Goal: Information Seeking & Learning: Learn about a topic

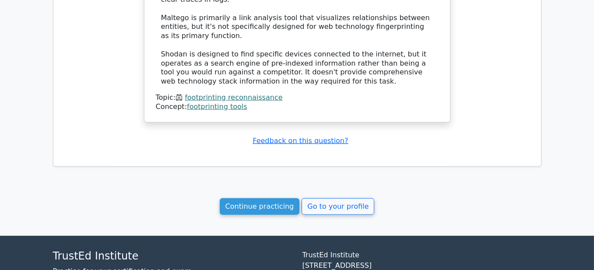
scroll to position [919, 0]
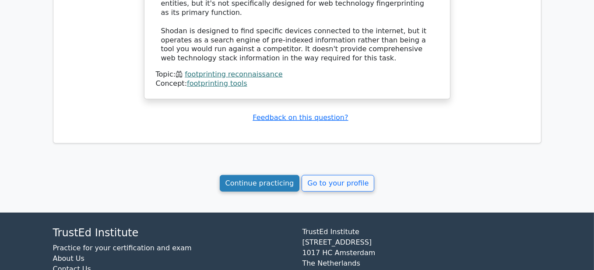
click at [270, 175] on link "Continue practicing" at bounding box center [260, 183] width 80 height 17
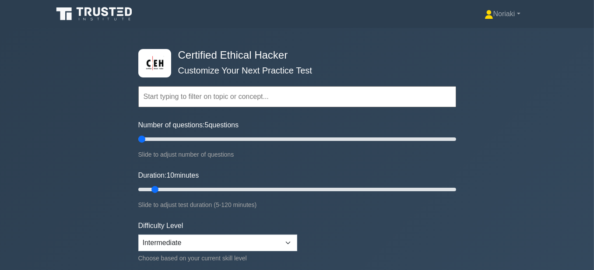
drag, startPoint x: 147, startPoint y: 137, endPoint x: 139, endPoint y: 138, distance: 8.4
type input "5"
click at [139, 138] on input "Number of questions: 5 questions" at bounding box center [297, 139] width 318 height 10
drag, startPoint x: 155, startPoint y: 189, endPoint x: 205, endPoint y: 190, distance: 49.9
type input "30"
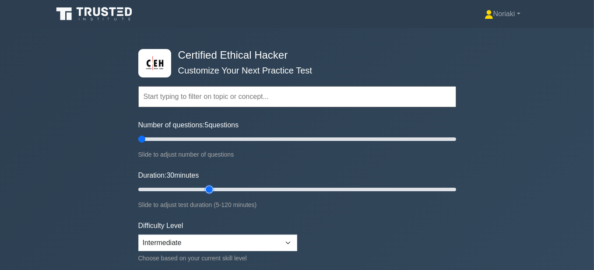
click at [205, 190] on input "Duration: 30 minutes" at bounding box center [297, 189] width 318 height 10
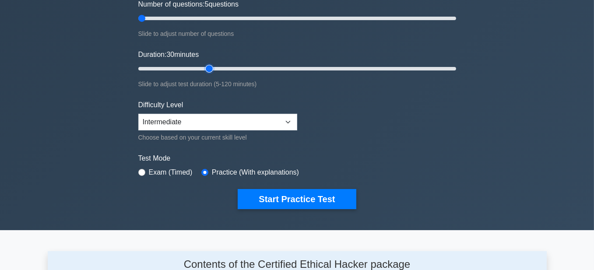
scroll to position [131, 0]
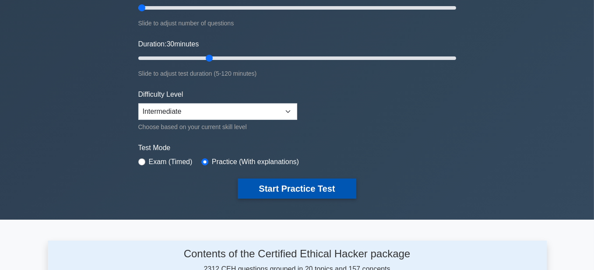
click at [305, 185] on button "Start Practice Test" at bounding box center [297, 188] width 118 height 20
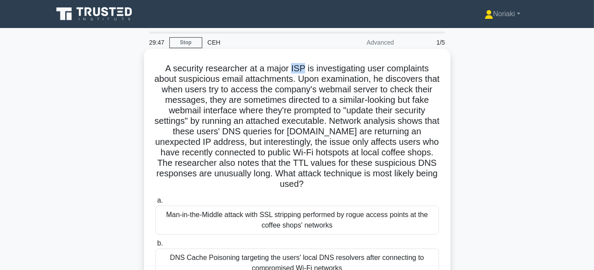
drag, startPoint x: 301, startPoint y: 67, endPoint x: 291, endPoint y: 70, distance: 10.4
click at [291, 70] on h5 "A security researcher at a major ISP is investigating user complaints about sus…" at bounding box center [296, 126] width 285 height 127
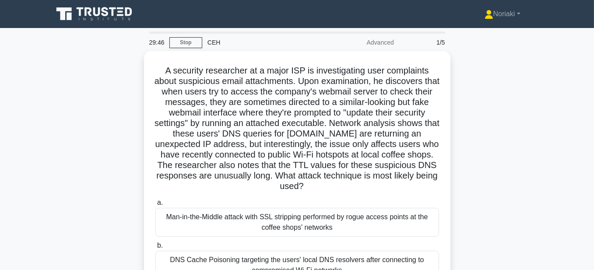
click at [500, 103] on div "A security researcher at a major ISP is investigating user complaints about sus…" at bounding box center [297, 226] width 499 height 351
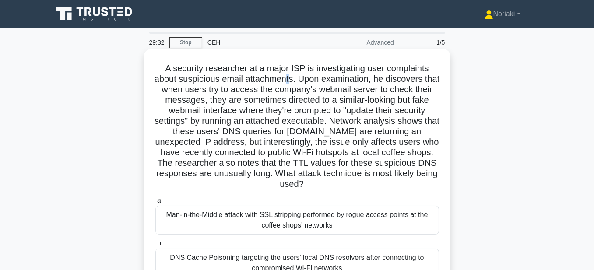
click at [296, 84] on h5 "A security researcher at a major ISP is investigating user complaints about sus…" at bounding box center [296, 126] width 285 height 127
drag, startPoint x: 252, startPoint y: 80, endPoint x: 302, endPoint y: 78, distance: 50.3
click at [302, 78] on h5 "A security researcher at a major ISP is investigating user complaints about sus…" at bounding box center [296, 126] width 285 height 127
copy h5 "attachments"
click at [302, 79] on h5 "A security researcher at a major ISP is investigating user complaints about sus…" at bounding box center [296, 126] width 285 height 127
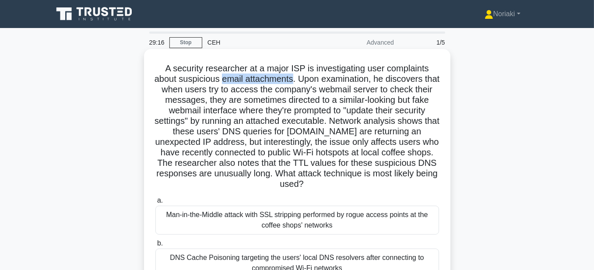
drag, startPoint x: 302, startPoint y: 80, endPoint x: 229, endPoint y: 81, distance: 72.6
click at [229, 81] on h5 "A security researcher at a major ISP is investigating user complaints about sus…" at bounding box center [296, 126] width 285 height 127
copy h5 "email attachments"
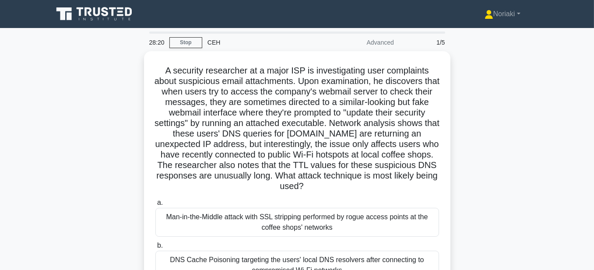
click at [479, 116] on div "A security researcher at a major ISP is investigating user complaints about sus…" at bounding box center [297, 226] width 499 height 351
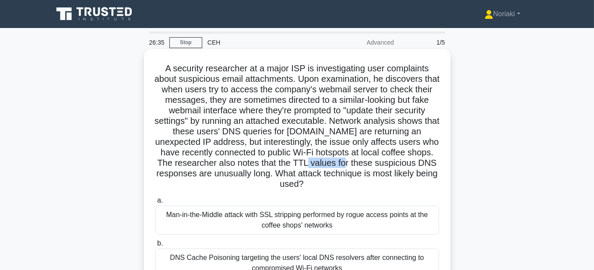
drag, startPoint x: 417, startPoint y: 164, endPoint x: 377, endPoint y: 166, distance: 40.3
click at [377, 166] on h5 "A security researcher at a major ISP is investigating user complaints about sus…" at bounding box center [296, 126] width 285 height 127
copy h5 "TTL values"
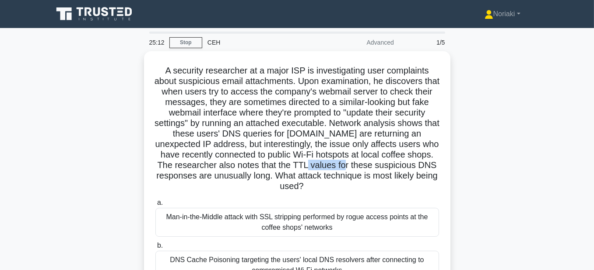
scroll to position [44, 0]
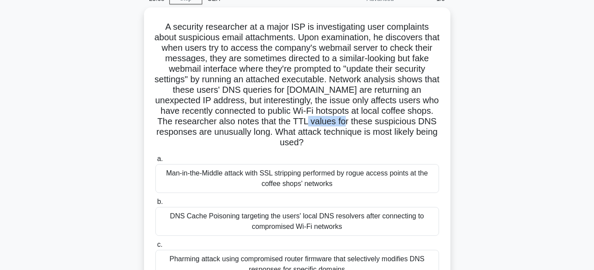
drag, startPoint x: 365, startPoint y: 143, endPoint x: 131, endPoint y: 30, distance: 259.6
click at [131, 30] on div "A security researcher at a major ISP is investigating user complaints about sus…" at bounding box center [297, 182] width 499 height 351
copy h5 "A security researcher at a major ISP is investigating user complaints about sus…"
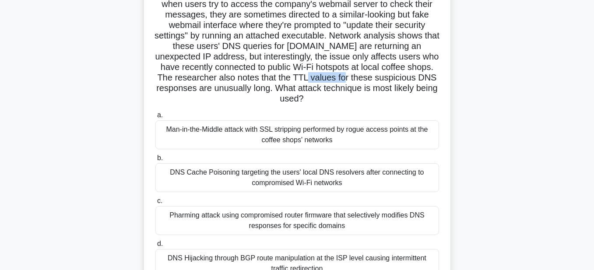
scroll to position [131, 0]
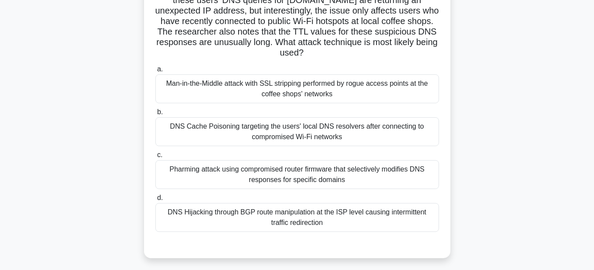
click at [398, 136] on div "DNS Cache Poisoning targeting the users' local DNS resolvers after connecting t…" at bounding box center [296, 131] width 283 height 29
click at [155, 115] on input "b. DNS Cache Poisoning targeting the users' local DNS resolvers after connectin…" at bounding box center [155, 112] width 0 height 6
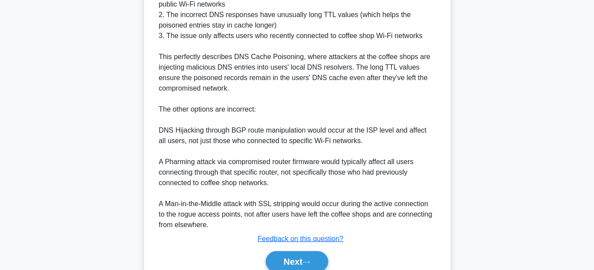
scroll to position [437, 0]
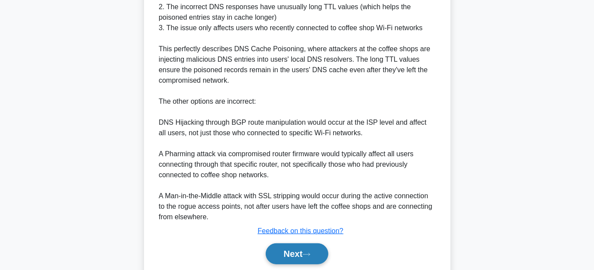
click at [282, 254] on button "Next" at bounding box center [297, 253] width 63 height 21
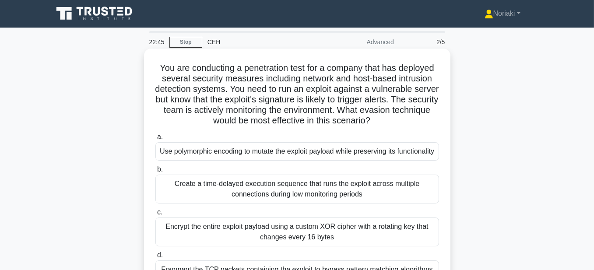
scroll to position [0, 0]
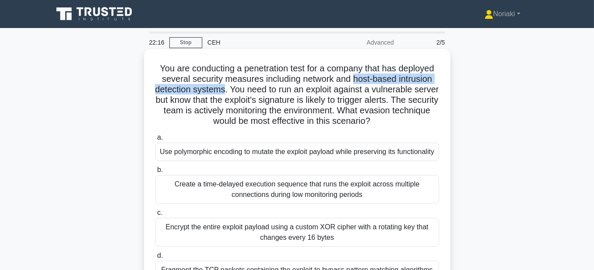
drag, startPoint x: 237, startPoint y: 94, endPoint x: 354, endPoint y: 81, distance: 117.9
click at [354, 81] on h5 "You are conducting a penetration test for a company that has deployed several s…" at bounding box center [296, 95] width 285 height 64
copy h5 "host-based intrusion detection systems"
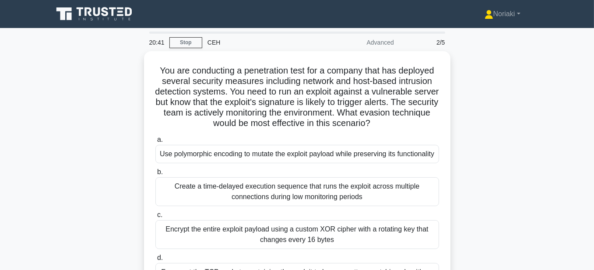
click at [466, 140] on div "You are conducting a penetration test for a company that has deployed several s…" at bounding box center [297, 184] width 499 height 267
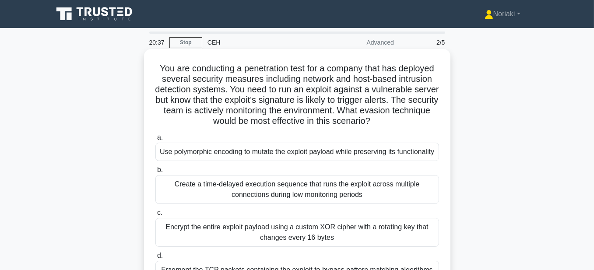
drag, startPoint x: 394, startPoint y: 121, endPoint x: 147, endPoint y: 72, distance: 252.0
click at [147, 72] on div "You are conducting a penetration test for a company that has deployed several s…" at bounding box center [297, 177] width 306 height 256
copy h5 "You are conducting a penetration test for a company that has deployed several s…"
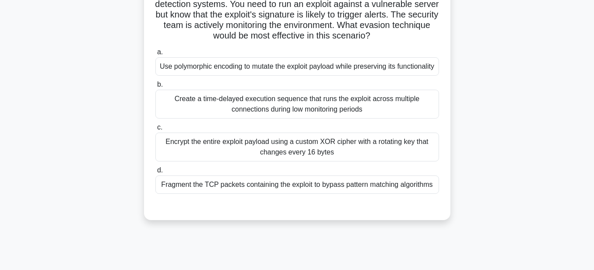
scroll to position [44, 0]
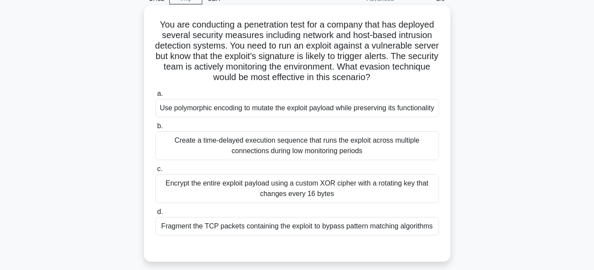
click at [322, 117] on div "Use polymorphic encoding to mutate the exploit payload while preserving its fun…" at bounding box center [296, 108] width 283 height 18
click at [155, 97] on input "a. Use polymorphic encoding to mutate the exploit payload while preserving its …" at bounding box center [155, 94] width 0 height 6
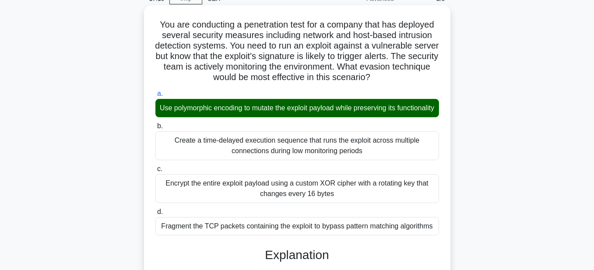
drag, startPoint x: 324, startPoint y: 120, endPoint x: 173, endPoint y: 108, distance: 151.0
click at [173, 108] on div "Use polymorphic encoding to mutate the exploit payload while preserving its fun…" at bounding box center [296, 108] width 283 height 18
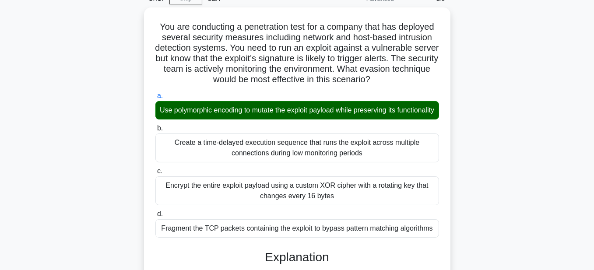
copy div "Use polymorphic encoding to mutate the exploit payload while preserving its fun…"
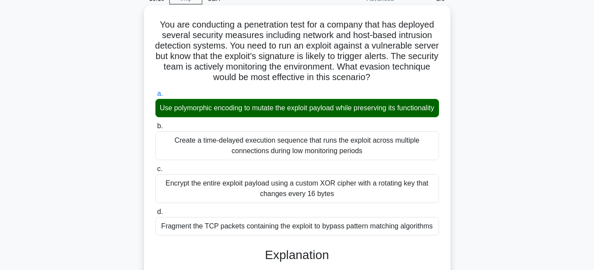
drag, startPoint x: 366, startPoint y: 162, endPoint x: 174, endPoint y: 154, distance: 192.2
click at [174, 154] on div "Create a time-delayed execution sequence that runs the exploit across multiple …" at bounding box center [296, 145] width 283 height 29
copy div "Create a time-delayed execution sequence that runs the exploit across multiple …"
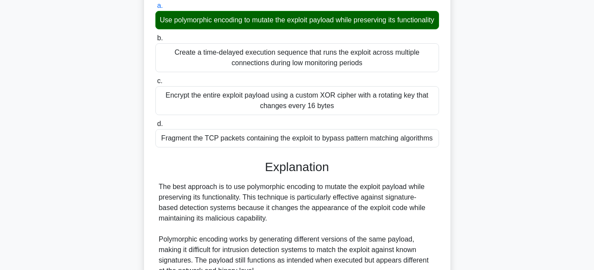
scroll to position [131, 0]
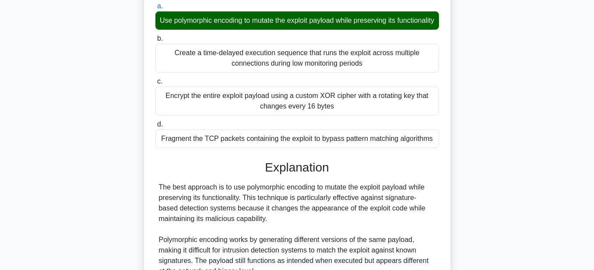
drag, startPoint x: 335, startPoint y: 119, endPoint x: 165, endPoint y: 108, distance: 169.7
click at [165, 108] on div "Encrypt the entire exploit payload using a custom XOR cipher with a rotating ke…" at bounding box center [296, 101] width 283 height 29
copy div "Encrypt the entire exploit payload using a custom XOR cipher with a rotating ke…"
click at [430, 115] on div "Encrypt the entire exploit payload using a custom XOR cipher with a rotating ke…" at bounding box center [296, 101] width 283 height 29
click at [155, 84] on input "c. Encrypt the entire exploit payload using a custom XOR cipher with a rotating…" at bounding box center [155, 82] width 0 height 6
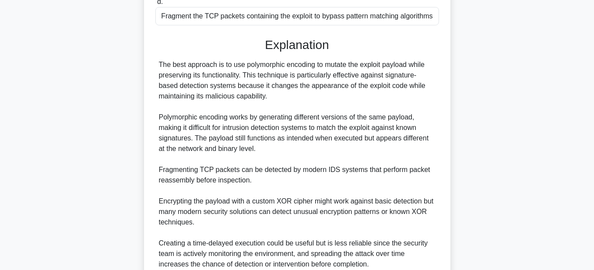
scroll to position [262, 0]
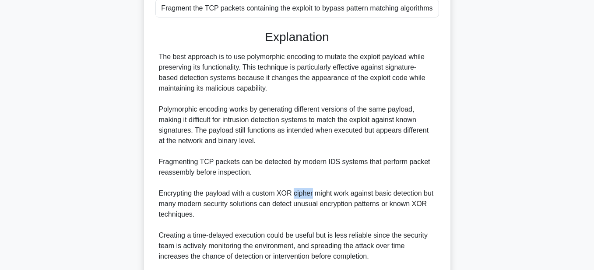
drag, startPoint x: 311, startPoint y: 205, endPoint x: 293, endPoint y: 206, distance: 17.5
click at [293, 206] on div "The best approach is to use polymorphic encoding to mutate the exploit payload …" at bounding box center [297, 178] width 276 height 252
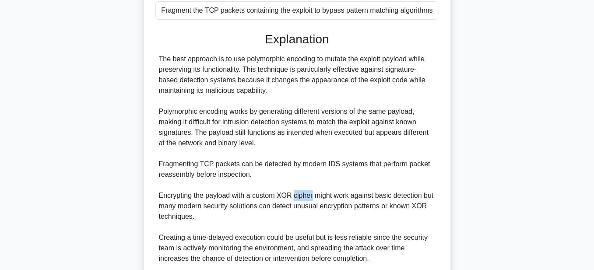
copy div "cipher"
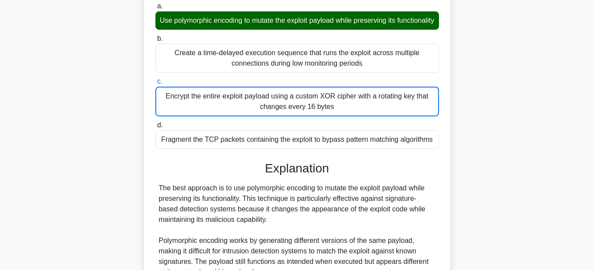
drag, startPoint x: 435, startPoint y: 152, endPoint x: 159, endPoint y: 149, distance: 276.5
click at [159, 149] on div "Fragment the TCP packets containing the exploit to bypass pattern matching algo…" at bounding box center [296, 139] width 283 height 18
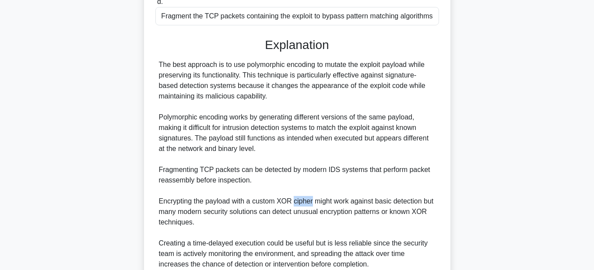
scroll to position [262, 0]
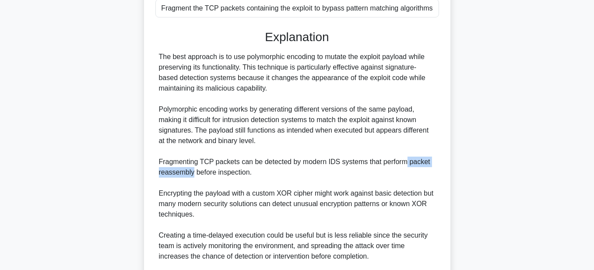
drag, startPoint x: 403, startPoint y: 173, endPoint x: 192, endPoint y: 182, distance: 211.5
click at [192, 182] on div "The best approach is to use polymorphic encoding to mutate the exploit payload …" at bounding box center [297, 178] width 276 height 252
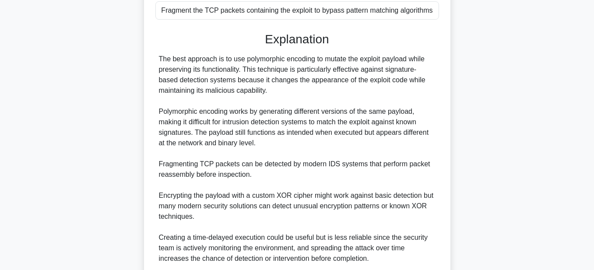
click at [491, 82] on div "You are conducting a penetration test for a company that has deployed several s…" at bounding box center [297, 84] width 499 height 590
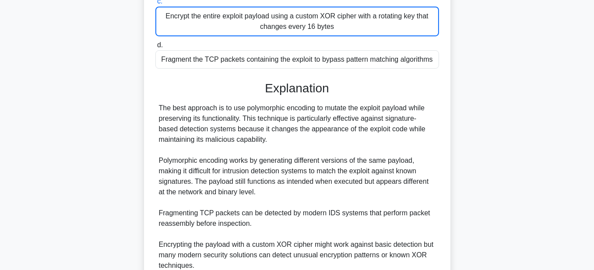
scroll to position [210, 0]
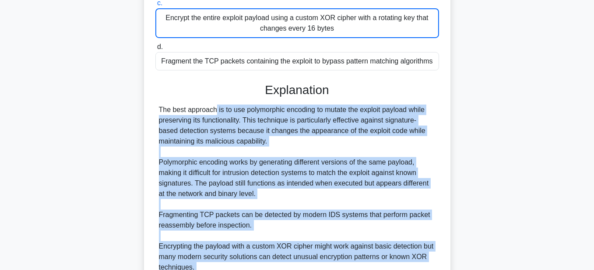
drag, startPoint x: 263, startPoint y: 186, endPoint x: 156, endPoint y: 121, distance: 125.8
click at [157, 121] on div "The best approach is to use polymorphic encoding to mutate the exploit payload …" at bounding box center [296, 231] width 283 height 252
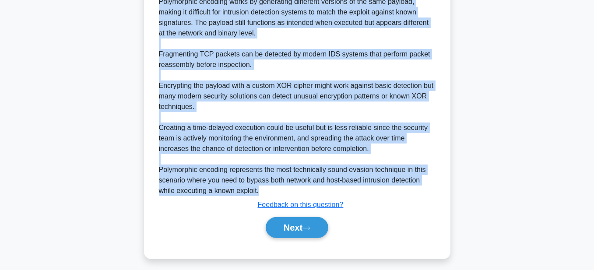
scroll to position [385, 0]
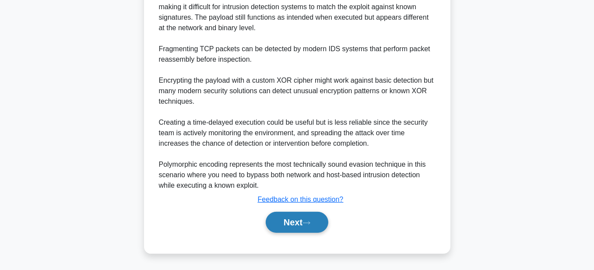
click at [290, 223] on button "Next" at bounding box center [297, 222] width 63 height 21
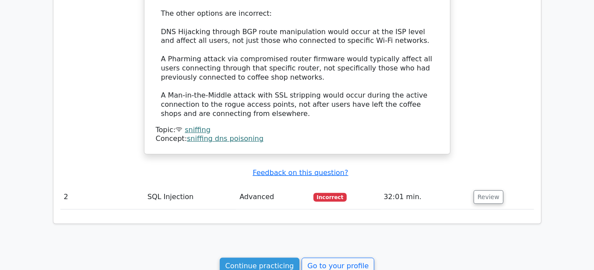
scroll to position [962, 0]
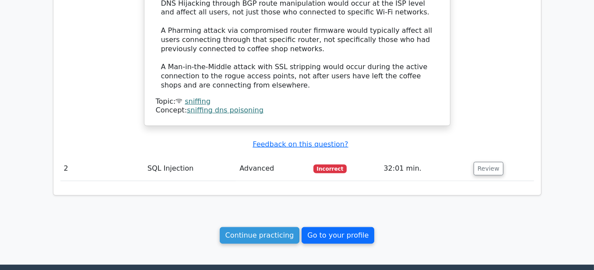
click at [335, 227] on link "Go to your profile" at bounding box center [337, 235] width 73 height 17
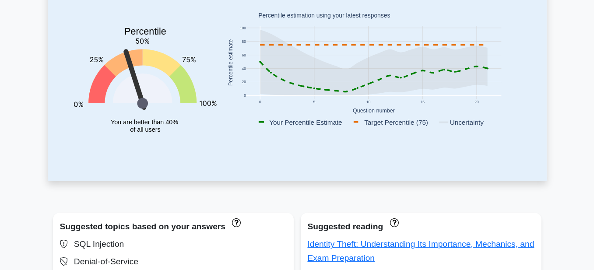
scroll to position [219, 0]
